Goal: Information Seeking & Learning: Find specific fact

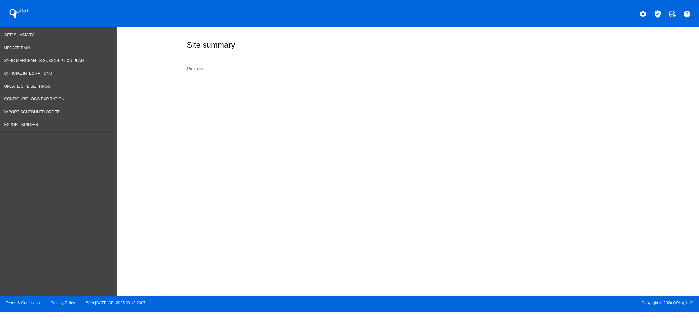
click at [246, 67] on input "Pick one" at bounding box center [285, 68] width 197 height 5
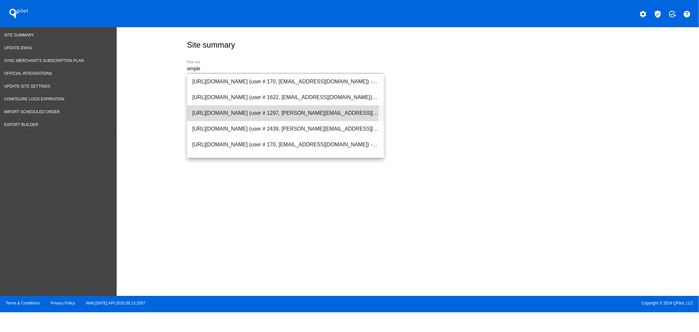
click at [222, 107] on span "[URL][DOMAIN_NAME] (user # 1297, [PERSON_NAME][EMAIL_ADDRESS][DOMAIN_NAME]) - P…" at bounding box center [285, 113] width 186 height 16
type input "[URL][DOMAIN_NAME] (user # 1297, [PERSON_NAME][EMAIL_ADDRESS][DOMAIN_NAME]) - P…"
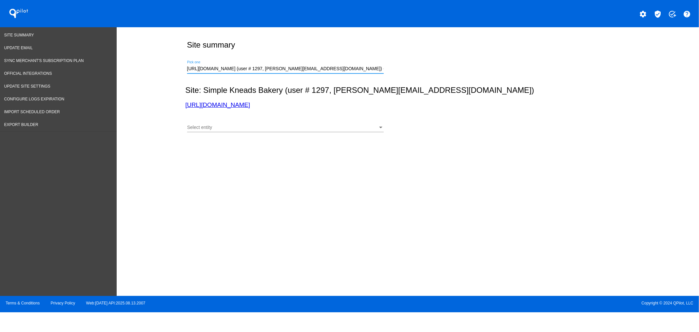
click at [214, 118] on div "Select entity Select entity" at bounding box center [407, 126] width 442 height 23
click at [214, 128] on div "Select entity" at bounding box center [282, 127] width 191 height 5
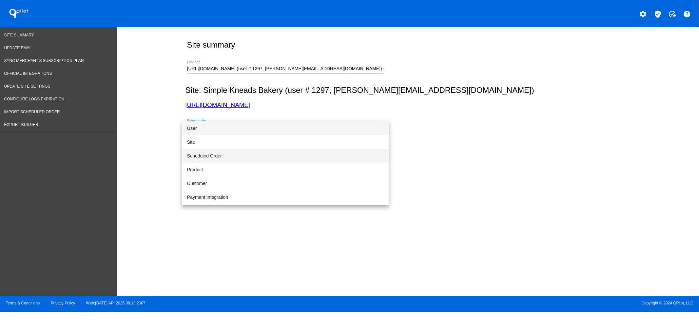
click at [224, 154] on span "Scheduled Order" at bounding box center [285, 156] width 197 height 14
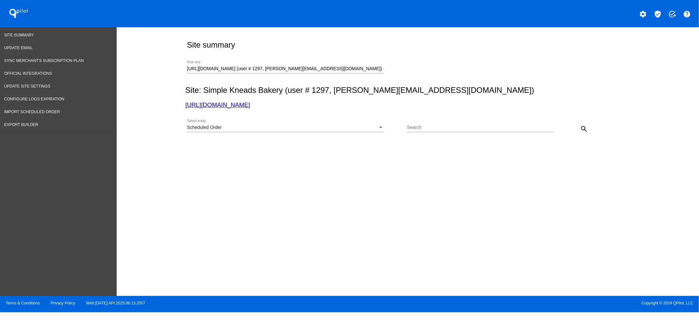
click at [449, 124] on div "Search" at bounding box center [480, 125] width 147 height 13
paste input "[EMAIL_ADDRESS][DOMAIN_NAME]"
type input "[EMAIL_ADDRESS][DOMAIN_NAME]"
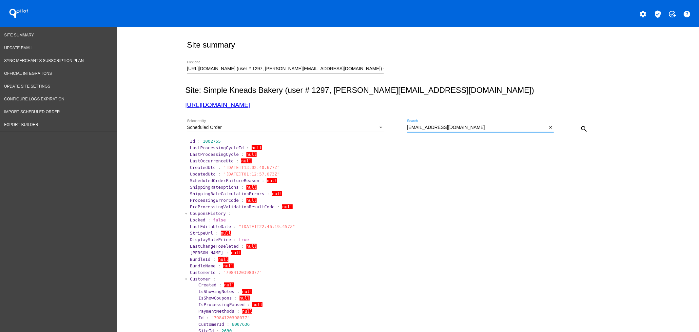
click at [208, 141] on span "1002755" at bounding box center [212, 141] width 18 height 5
copy span "1002755"
